Goal: Task Accomplishment & Management: Complete application form

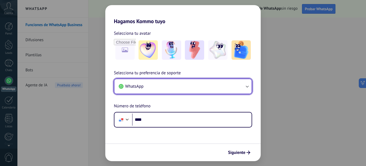
click at [220, 89] on button "WhatsApp" at bounding box center [183, 86] width 137 height 14
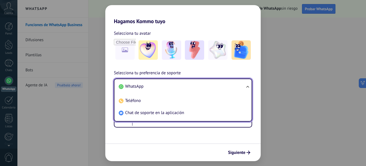
click at [158, 89] on li "WhatsApp" at bounding box center [182, 86] width 131 height 12
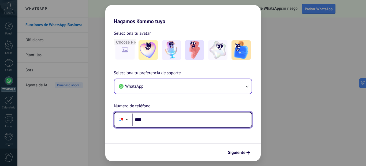
click at [155, 118] on input "****" at bounding box center [192, 119] width 120 height 12
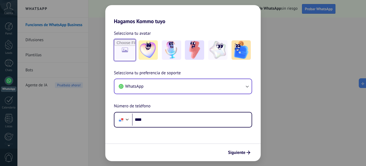
click at [124, 54] on input "file" at bounding box center [125, 49] width 21 height 21
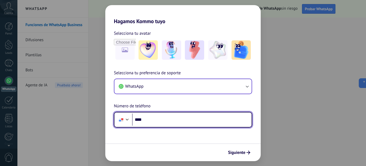
click at [159, 119] on input "****" at bounding box center [192, 119] width 120 height 12
type input "**********"
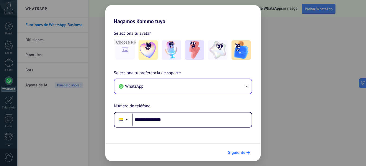
click at [239, 152] on span "Siguiente" at bounding box center [236, 152] width 17 height 4
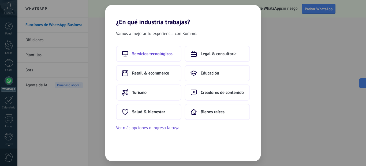
click at [156, 57] on button "Servicios tecnológicos" at bounding box center [148, 54] width 65 height 16
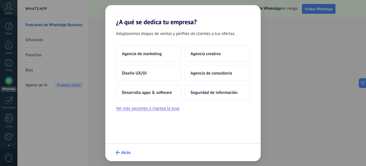
click at [124, 151] on span "Atrás" at bounding box center [125, 152] width 9 height 4
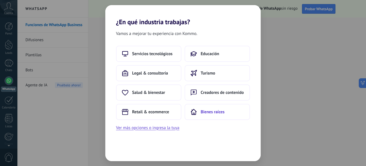
click at [212, 112] on span "Bienes raíces" at bounding box center [213, 111] width 24 height 5
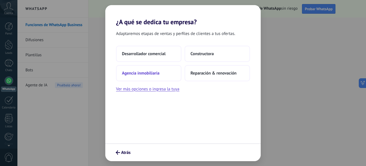
click at [150, 71] on span "Agencia inmobiliaria" at bounding box center [141, 72] width 38 height 5
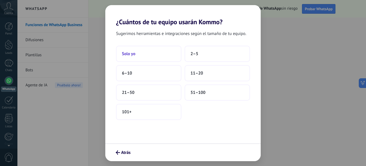
click at [156, 57] on button "Solo yo" at bounding box center [148, 54] width 65 height 16
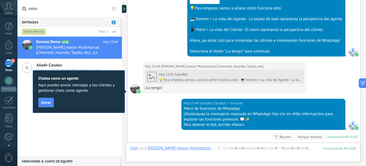
scroll to position [269, 0]
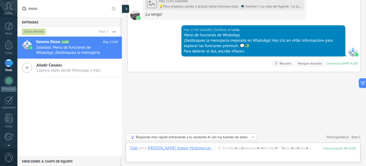
click at [124, 10] on div at bounding box center [125, 9] width 8 height 8
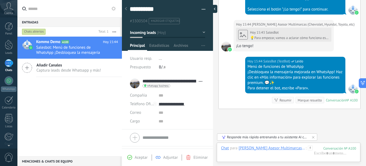
scroll to position [8, 0]
click at [160, 96] on input "text" at bounding box center [182, 95] width 46 height 9
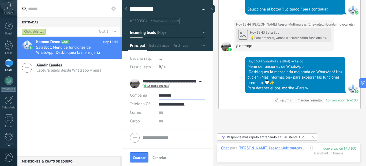
type input "********"
click at [164, 114] on input "text" at bounding box center [182, 112] width 46 height 9
type input "**********"
drag, startPoint x: 214, startPoint y: 70, endPoint x: 214, endPoint y: 88, distance: 18.5
click at [213, 88] on div at bounding box center [213, 83] width 0 height 166
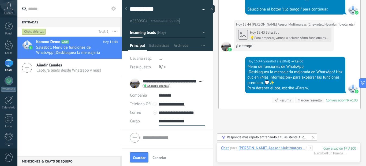
scroll to position [15, 0]
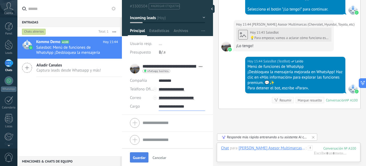
type input "**********"
click at [140, 157] on span "Guardar" at bounding box center [139, 157] width 13 height 4
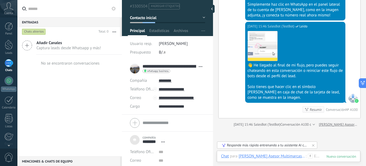
scroll to position [493, 0]
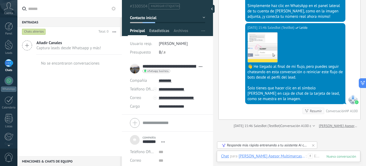
click at [163, 35] on span "Estadísticas" at bounding box center [159, 32] width 20 height 8
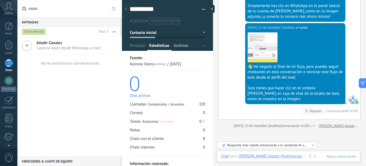
click at [181, 43] on span "Archivos" at bounding box center [181, 47] width 14 height 8
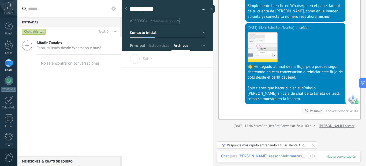
click at [139, 46] on span "Principal" at bounding box center [137, 47] width 15 height 8
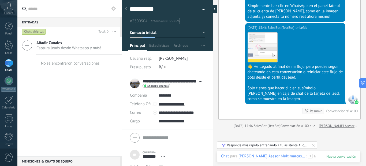
click at [213, 8] on div at bounding box center [214, 9] width 8 height 8
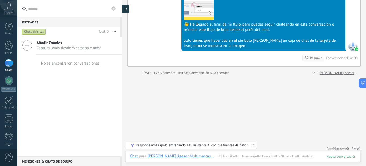
type textarea "***"
click at [7, 83] on div at bounding box center [9, 80] width 9 height 9
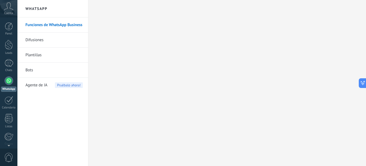
click at [42, 56] on link "Plantillas" at bounding box center [53, 54] width 57 height 15
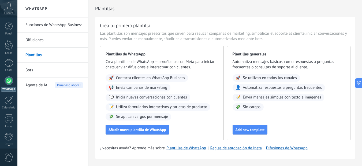
click at [57, 21] on link "Funciones de WhatsApp Business" at bounding box center [53, 24] width 57 height 15
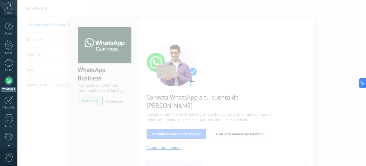
click at [41, 117] on div at bounding box center [191, 83] width 349 height 166
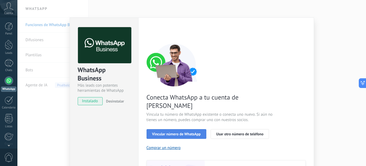
click at [175, 132] on span "Vincular número de WhatsApp" at bounding box center [176, 134] width 49 height 4
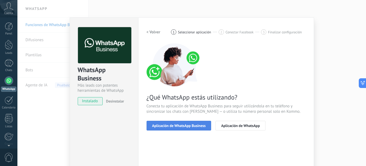
click at [183, 123] on span "Aplicación de WhatsApp Business" at bounding box center [179, 125] width 54 height 4
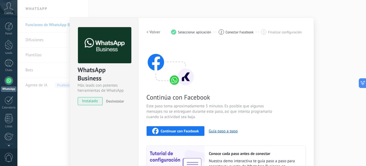
click at [281, 83] on div "Continúa con Facebook Este paso toma aproximadamente 5 minutos. Es posible que …" at bounding box center [226, 115] width 159 height 145
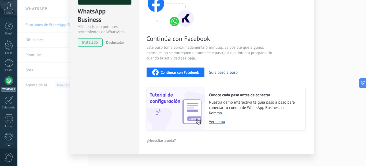
scroll to position [67, 0]
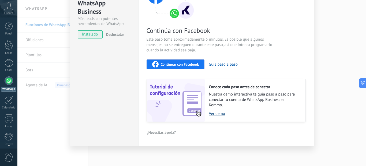
click at [214, 114] on link "Ver demo" at bounding box center [254, 113] width 91 height 5
click at [50, 26] on div "WhatsApp Business Más leads con potentes herramientas de WhatsApp instalado Des…" at bounding box center [191, 83] width 349 height 166
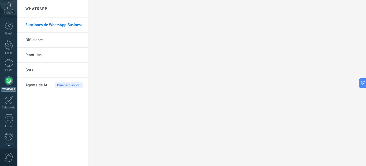
scroll to position [0, 0]
click at [40, 40] on link "Difusiones" at bounding box center [53, 39] width 57 height 15
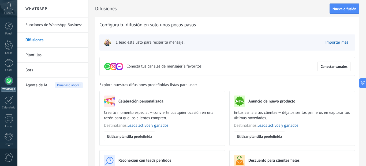
click at [39, 53] on link "Plantillas" at bounding box center [53, 54] width 57 height 15
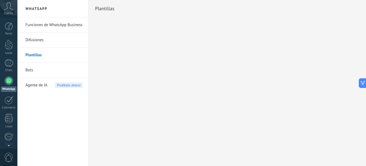
click at [38, 39] on link "Difusiones" at bounding box center [53, 39] width 57 height 15
click at [35, 43] on link "Difusiones" at bounding box center [53, 39] width 57 height 15
click at [32, 57] on link "Plantillas" at bounding box center [53, 54] width 57 height 15
click at [38, 39] on link "Difusiones" at bounding box center [53, 39] width 57 height 15
click at [11, 64] on div "1" at bounding box center [9, 63] width 9 height 8
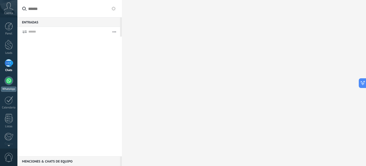
click at [6, 83] on div at bounding box center [9, 80] width 9 height 9
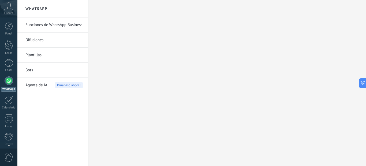
click at [69, 27] on link "Funciones de WhatsApp Business" at bounding box center [53, 24] width 57 height 15
click at [56, 43] on link "Difusiones" at bounding box center [53, 39] width 57 height 15
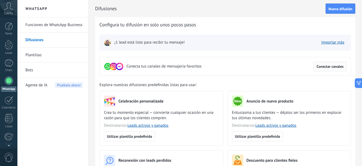
click at [328, 65] on span "Conectar canales" at bounding box center [330, 66] width 27 height 4
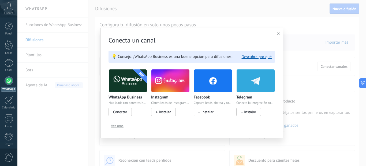
click at [122, 115] on span "Conectar" at bounding box center [120, 112] width 23 height 8
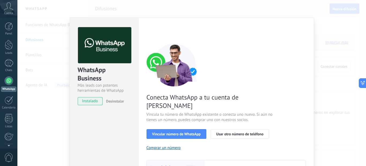
click at [266, 99] on span "Conecta WhatsApp a tu cuenta de [PERSON_NAME]" at bounding box center [211, 101] width 128 height 17
click at [278, 93] on div "Conecta WhatsApp a tu cuenta de Kommo Vincula tu número de WhatsApp existente o…" at bounding box center [226, 122] width 159 height 159
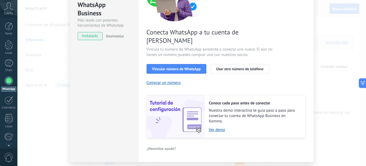
scroll to position [73, 0]
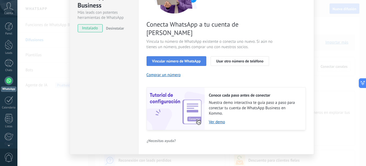
click at [183, 59] on span "Vincular número de WhatsApp" at bounding box center [176, 61] width 49 height 4
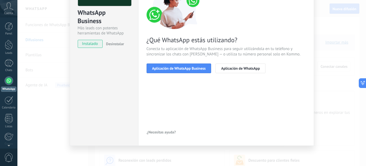
scroll to position [57, 0]
click at [196, 69] on span "Aplicación de WhatsApp Business" at bounding box center [179, 68] width 54 height 4
